Goal: Find contact information: Find contact information

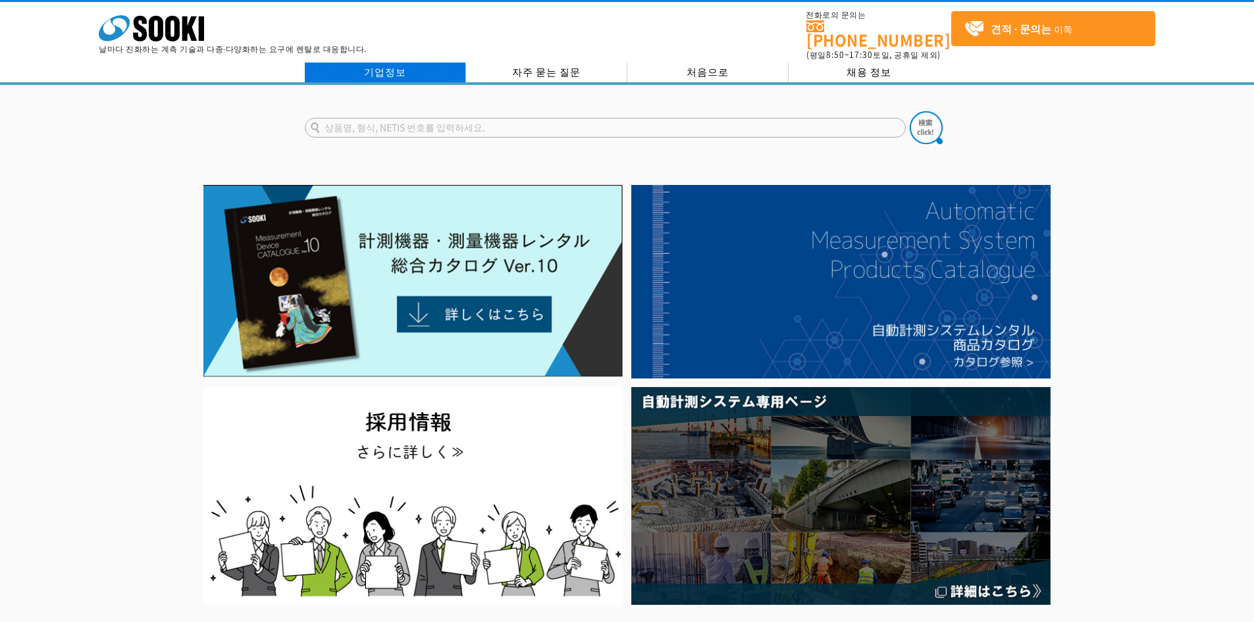
click at [365, 65] on font "기업정보" at bounding box center [385, 72] width 42 height 14
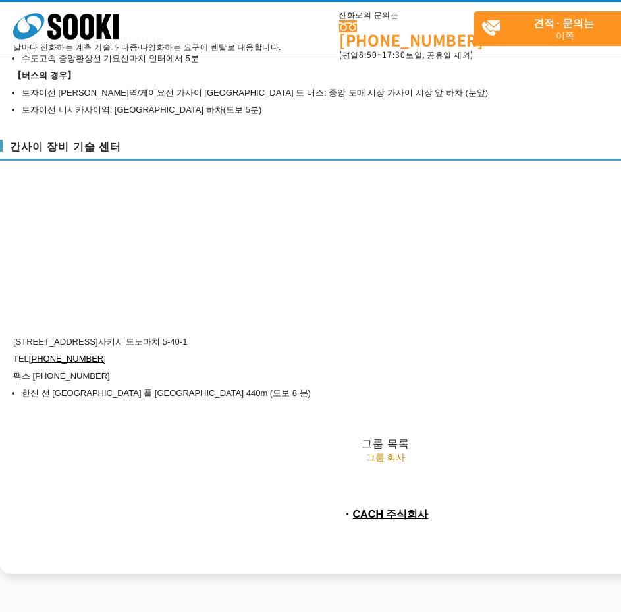
scroll to position [5839, 0]
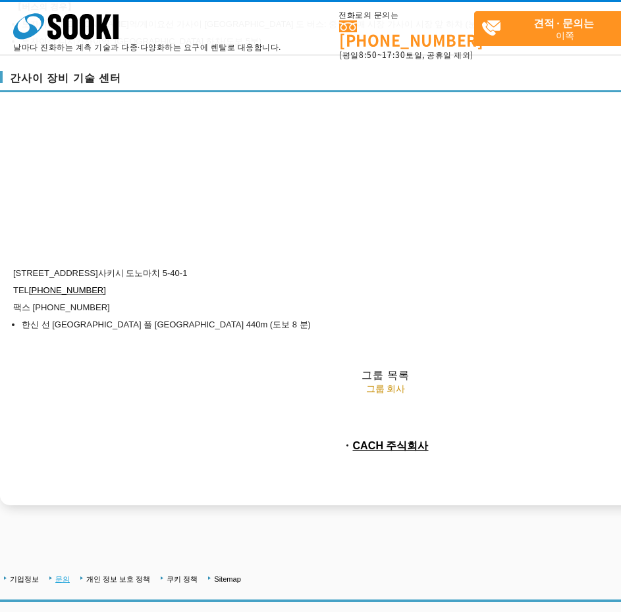
click at [63, 575] on font "문의" at bounding box center [62, 579] width 14 height 8
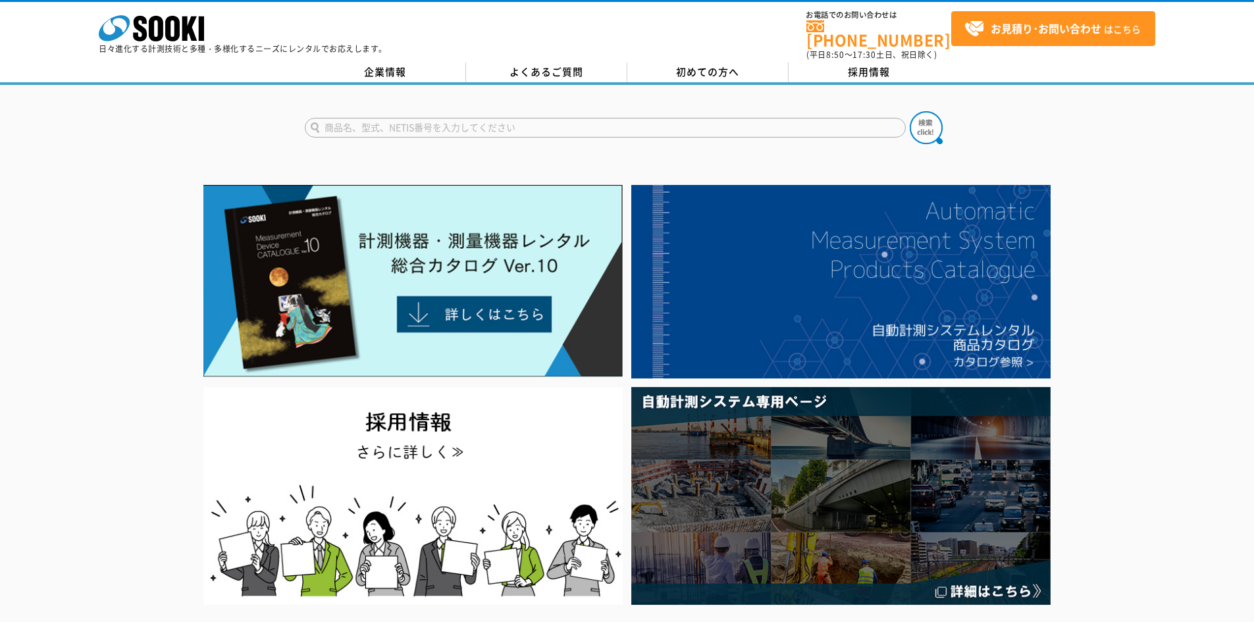
click at [386, 74] on div "企業情報 よくあるご質問 初めての方へ 採用情報" at bounding box center [627, 74] width 1254 height 22
click at [388, 70] on link "企業情報" at bounding box center [385, 73] width 161 height 20
